Goal: Task Accomplishment & Management: Manage account settings

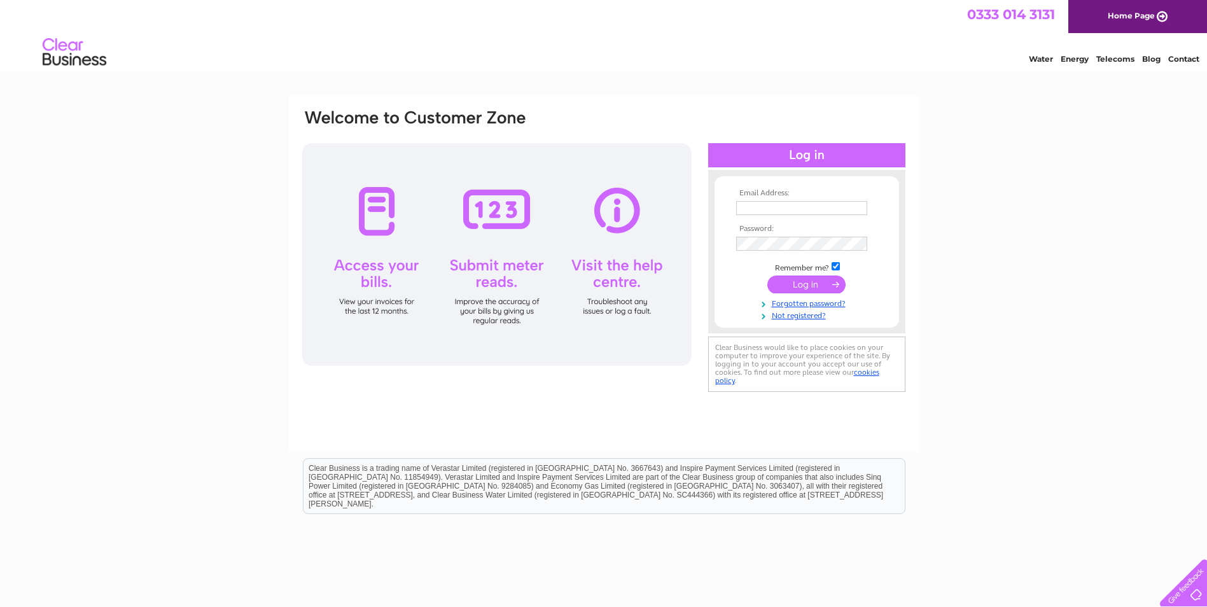
click at [798, 207] on input "text" at bounding box center [801, 208] width 131 height 14
type input "[EMAIL_ADDRESS][DOMAIN_NAME]"
click at [768, 277] on input "submit" at bounding box center [807, 286] width 78 height 18
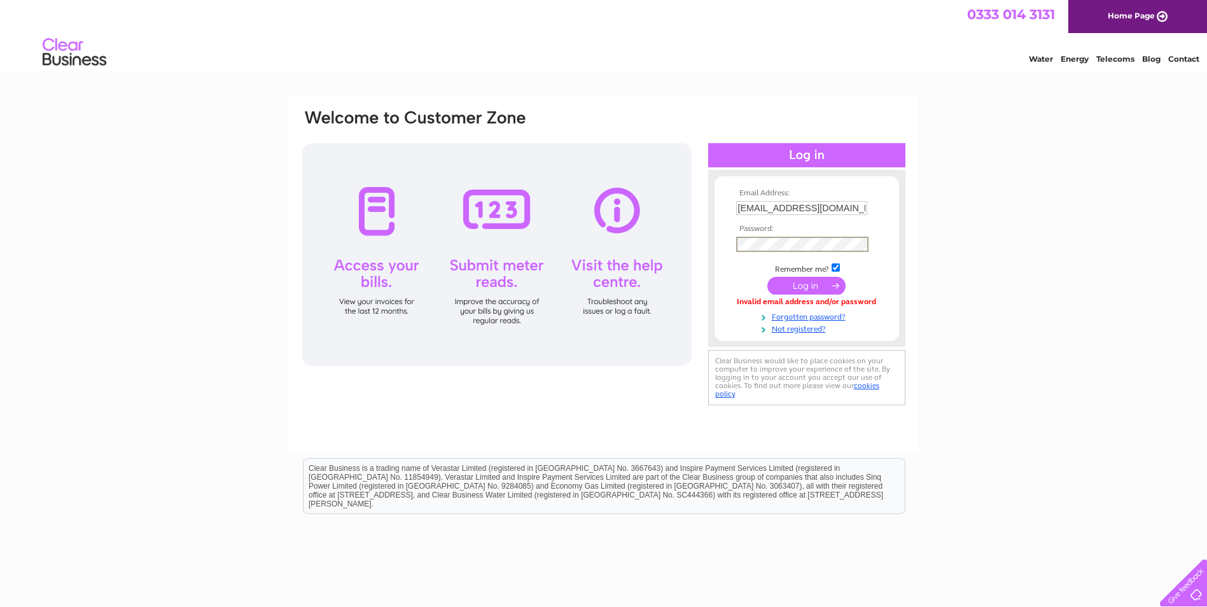
click at [815, 288] on input "submit" at bounding box center [807, 286] width 78 height 18
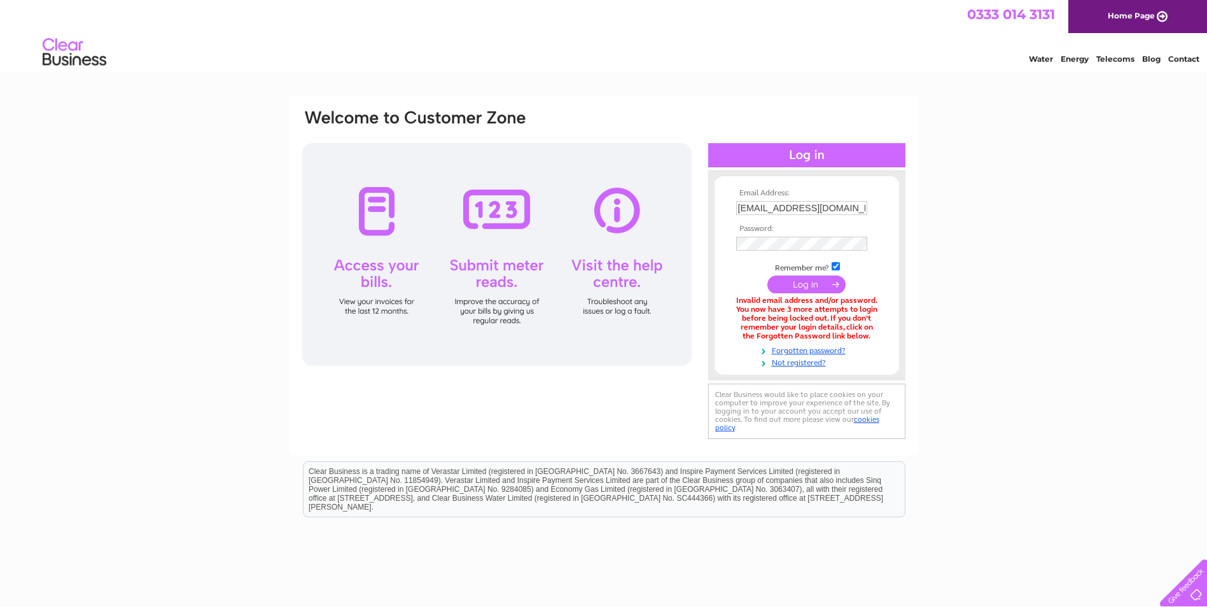
click at [816, 286] on input "submit" at bounding box center [807, 285] width 78 height 18
click at [836, 349] on link "Forgotten password?" at bounding box center [808, 350] width 144 height 12
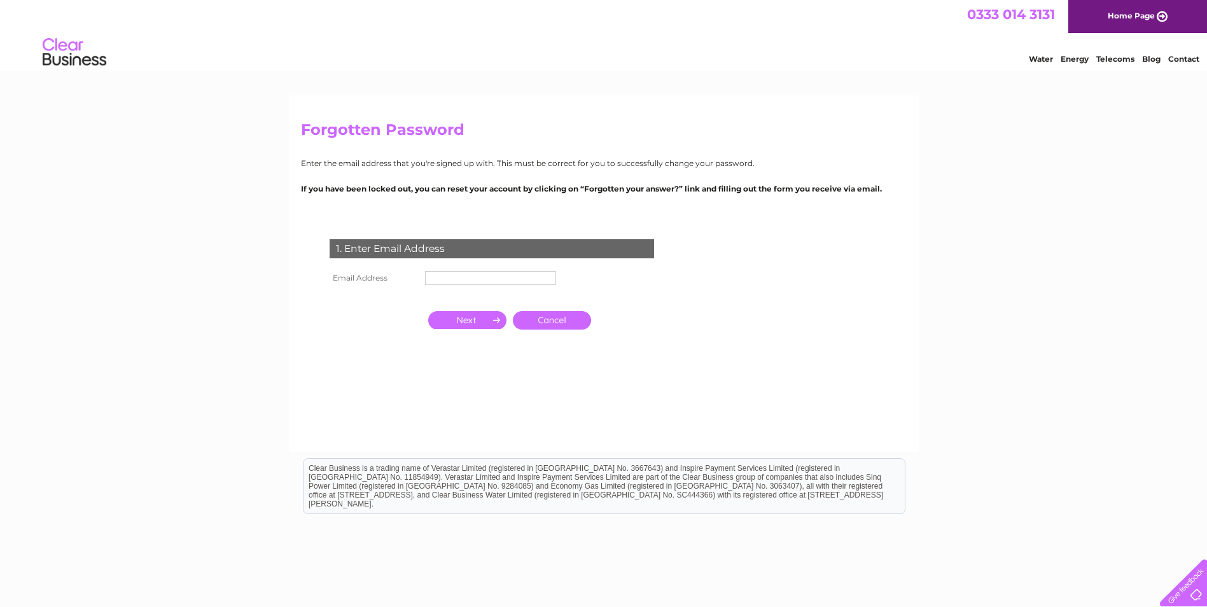
click at [442, 274] on input "text" at bounding box center [490, 278] width 131 height 14
type input "[EMAIL_ADDRESS][DOMAIN_NAME]"
click at [491, 322] on input "button" at bounding box center [467, 320] width 78 height 18
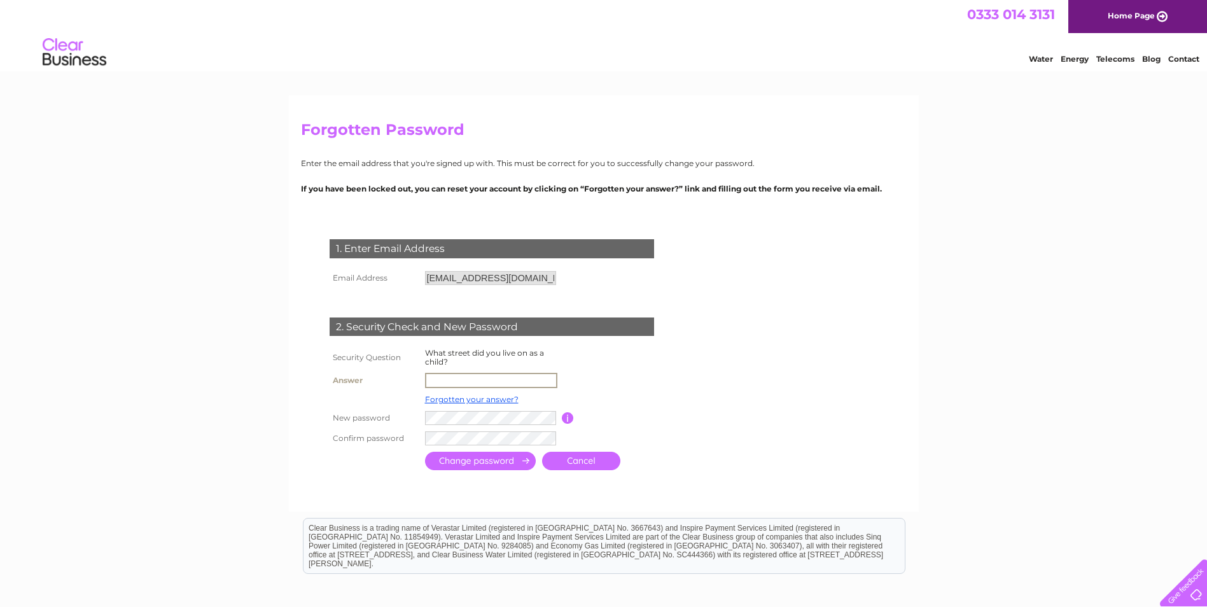
click at [455, 376] on input "text" at bounding box center [491, 380] width 132 height 15
type input "gilberstoun"
click at [506, 460] on input "submit" at bounding box center [480, 461] width 111 height 18
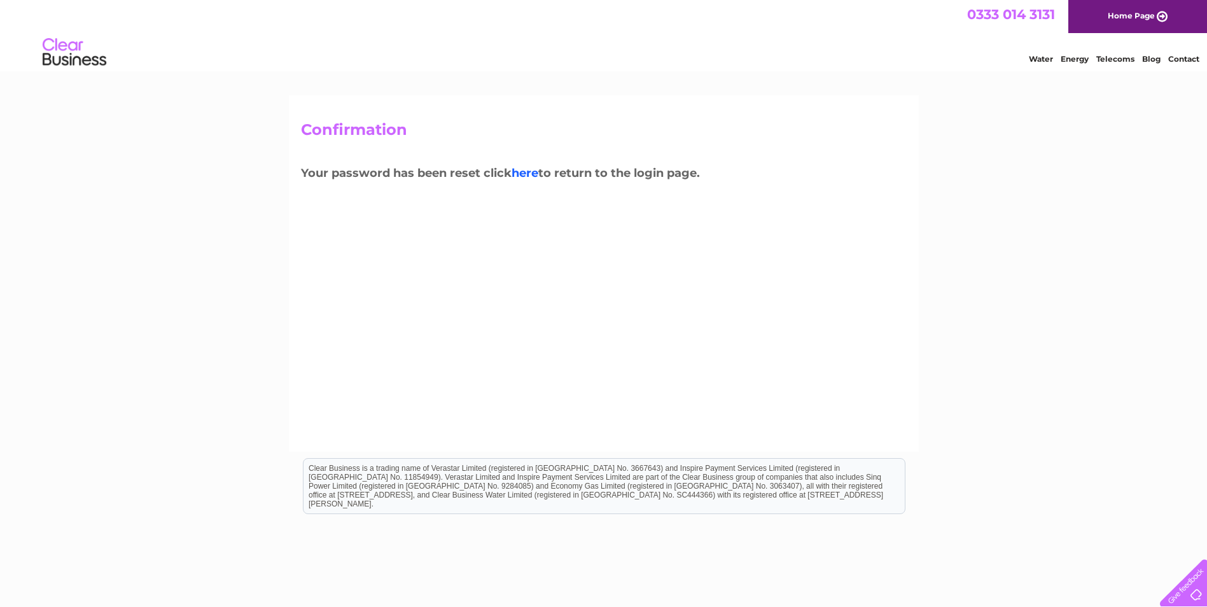
click at [533, 174] on link "here" at bounding box center [525, 173] width 27 height 14
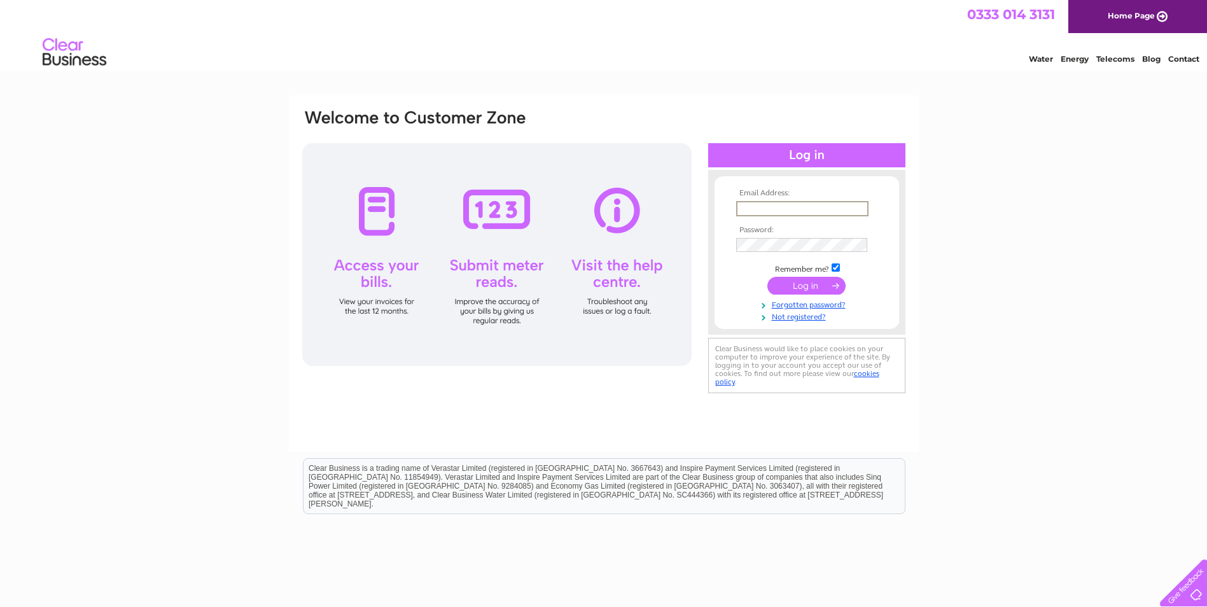
click at [740, 207] on input "text" at bounding box center [802, 208] width 132 height 15
type input "[EMAIL_ADDRESS][DOMAIN_NAME]"
click at [806, 287] on input "submit" at bounding box center [807, 286] width 78 height 18
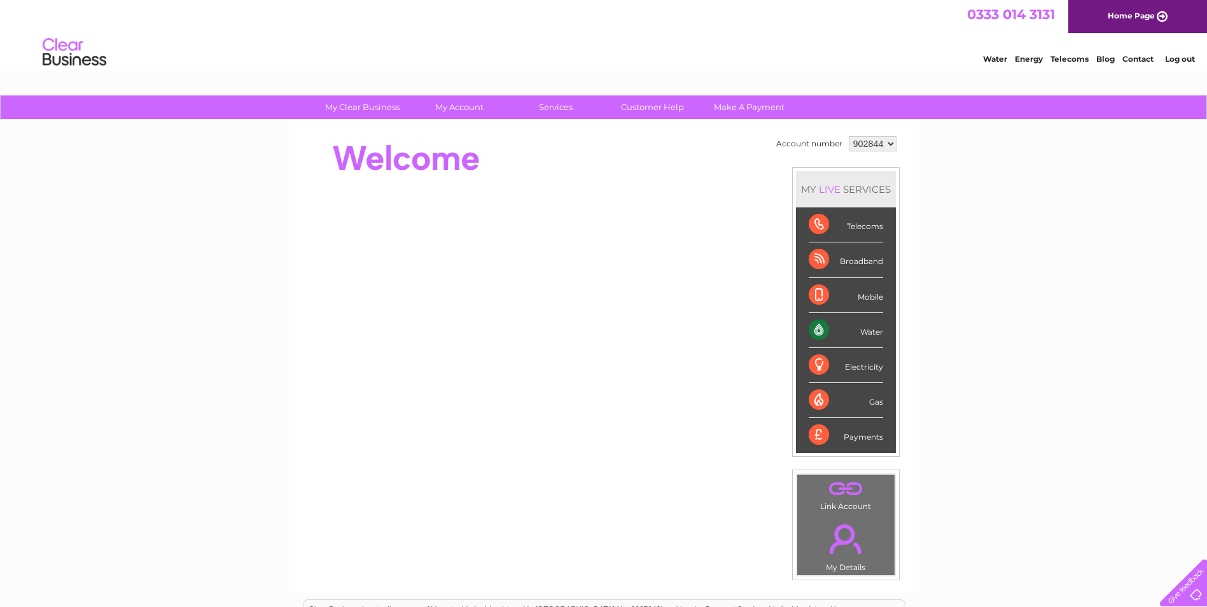
click at [876, 328] on div "Water" at bounding box center [846, 330] width 74 height 35
click at [816, 333] on div "Water" at bounding box center [846, 330] width 74 height 35
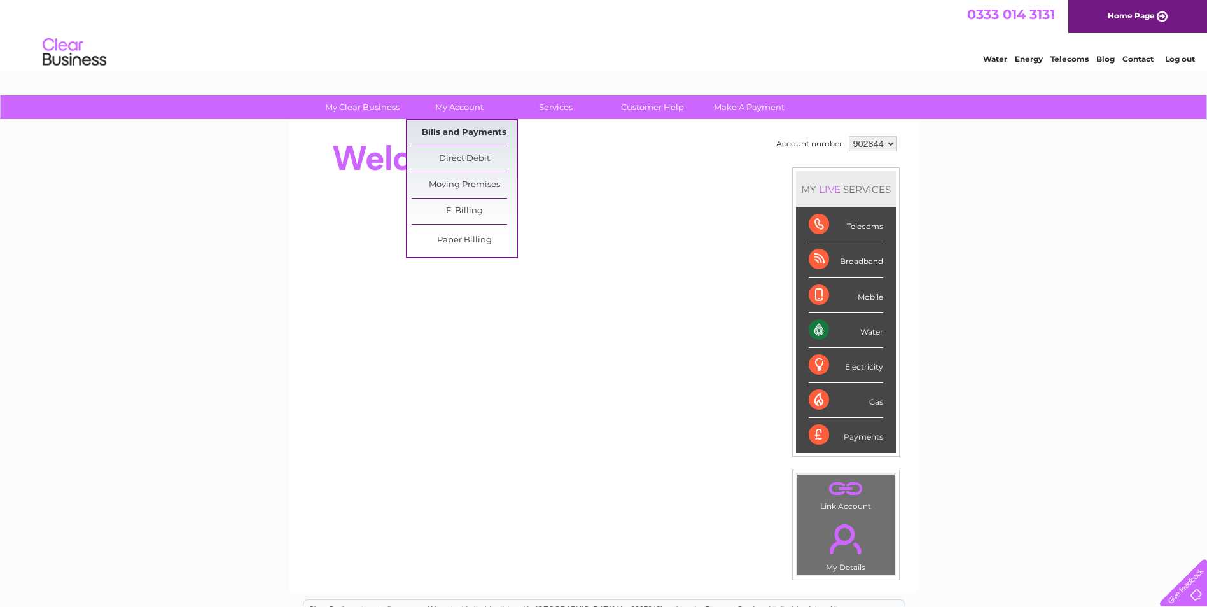
click at [461, 137] on link "Bills and Payments" at bounding box center [464, 132] width 105 height 25
click at [455, 128] on link "Bills and Payments" at bounding box center [464, 132] width 105 height 25
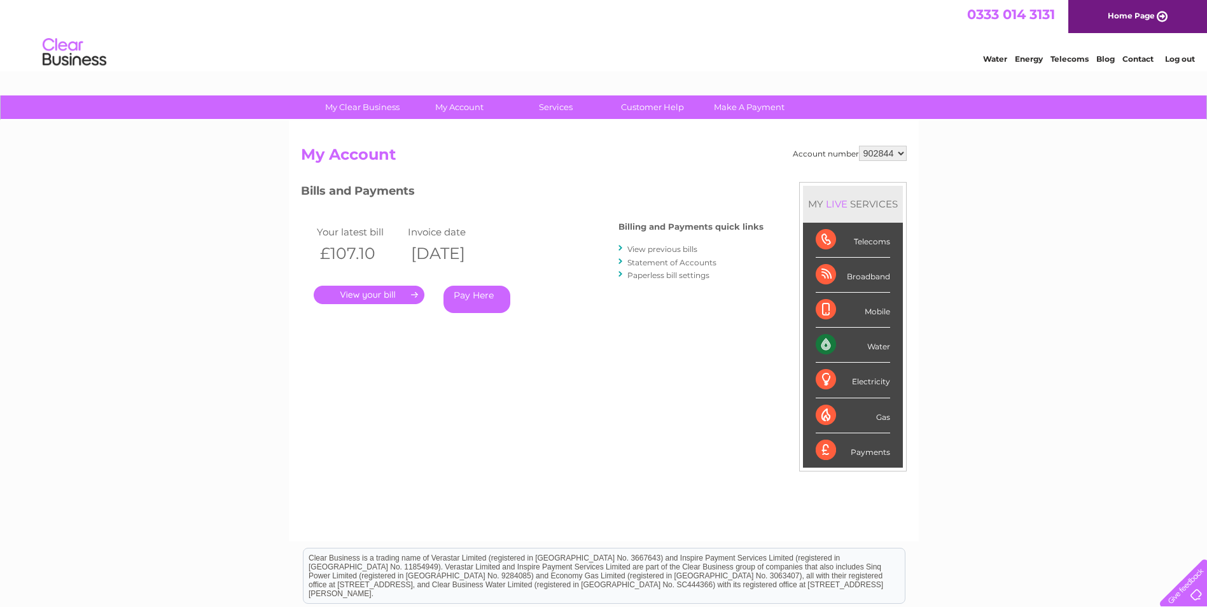
click at [661, 248] on link "View previous bills" at bounding box center [663, 249] width 70 height 10
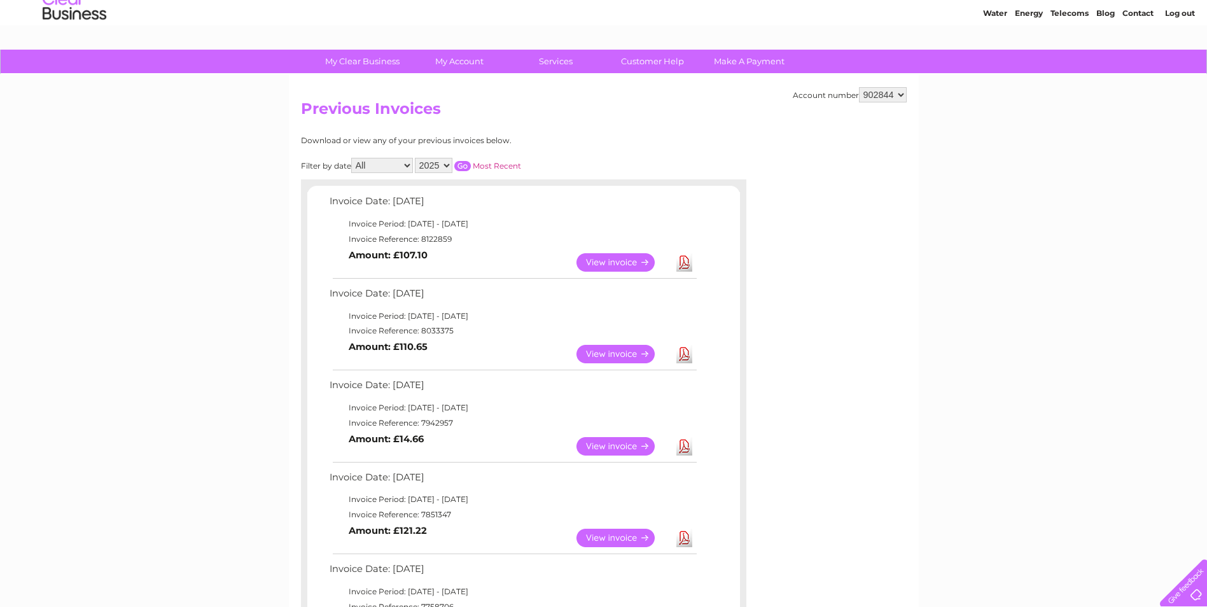
scroll to position [127, 0]
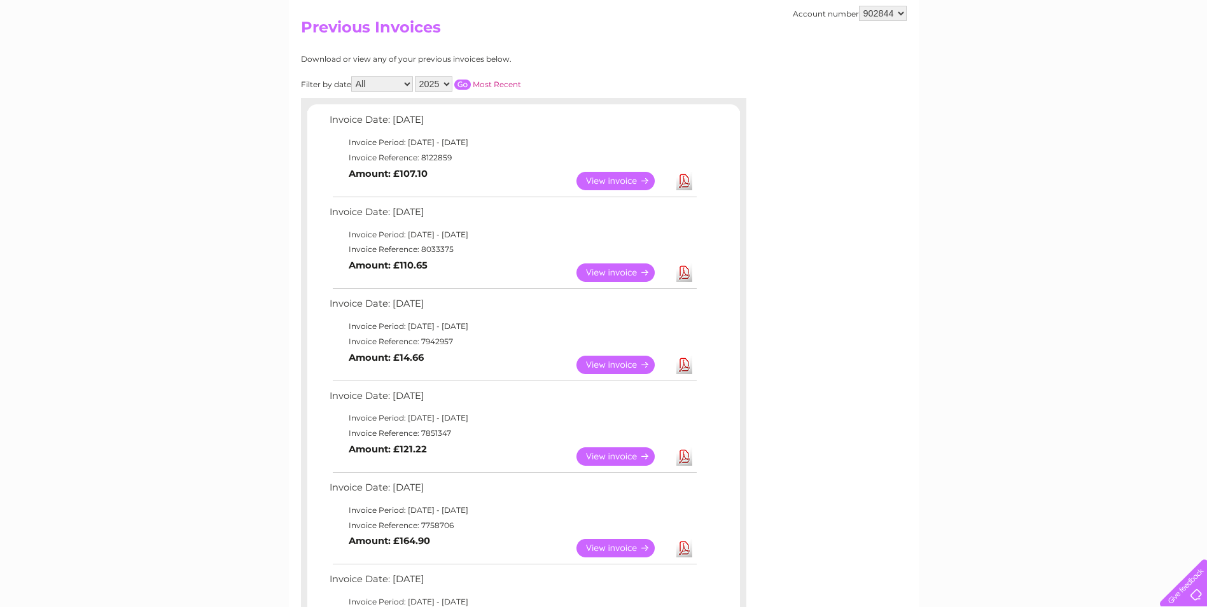
click at [598, 451] on link "View" at bounding box center [624, 456] width 94 height 18
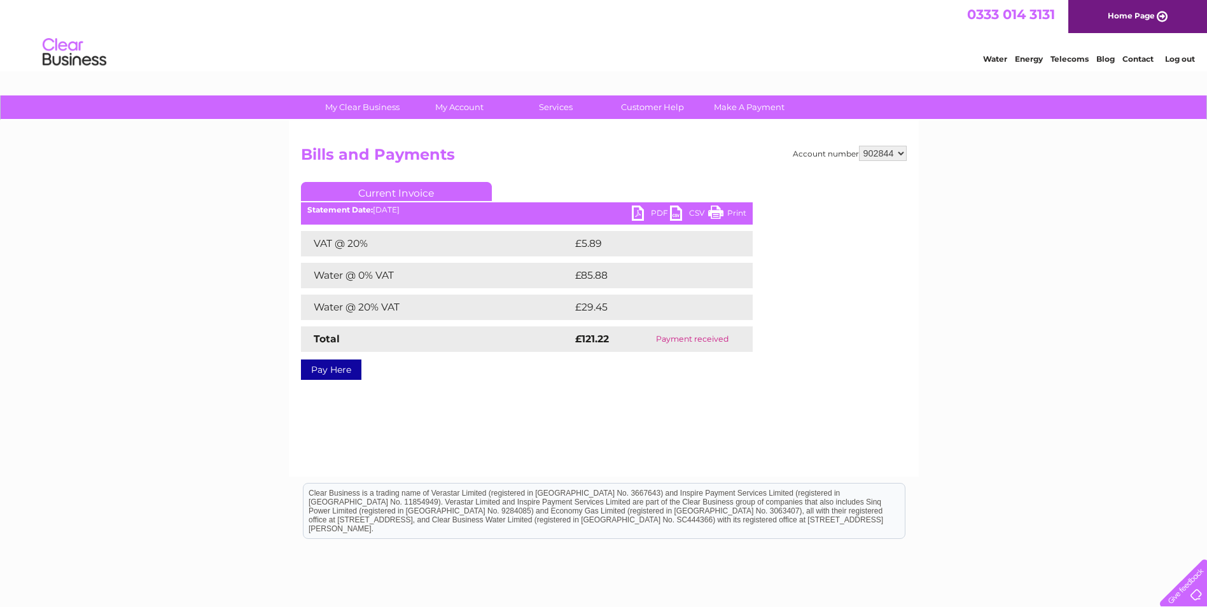
click at [640, 213] on link "PDF" at bounding box center [651, 215] width 38 height 18
